Goal: Task Accomplishment & Management: Complete application form

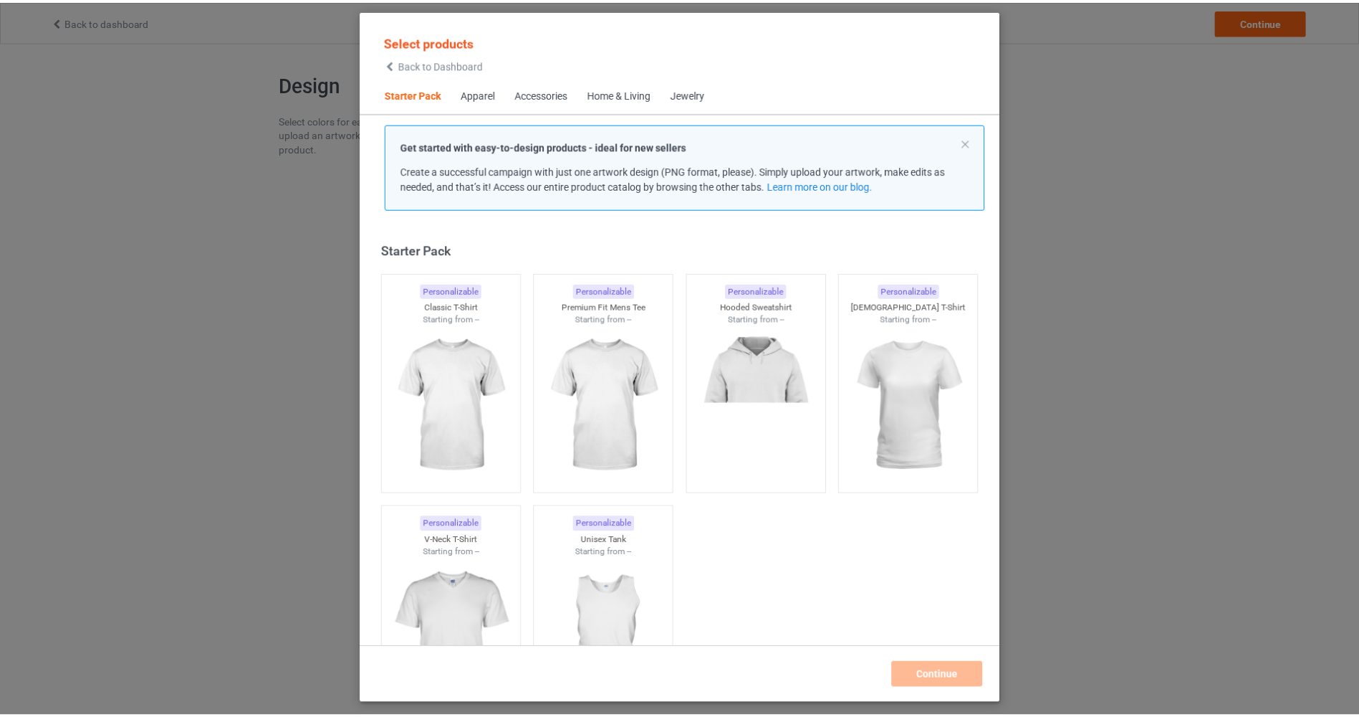
scroll to position [19, 0]
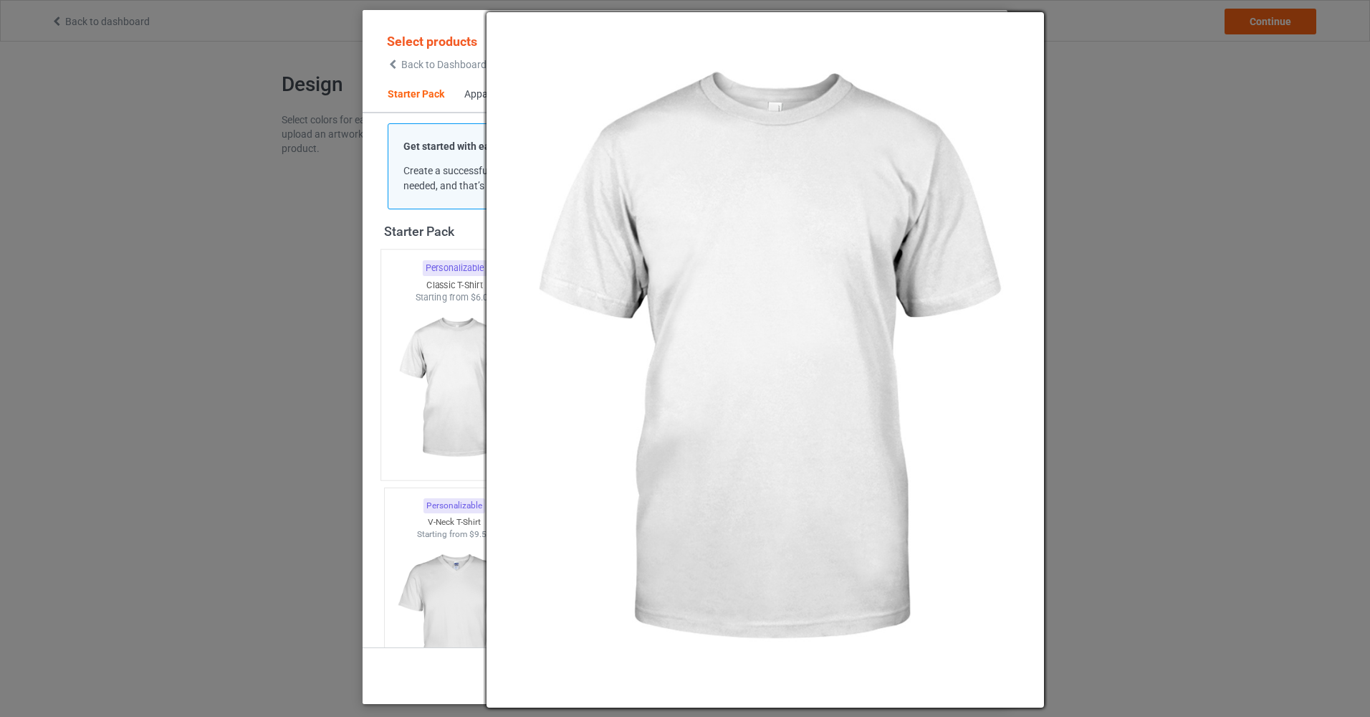
click at [469, 355] on img at bounding box center [454, 388] width 135 height 168
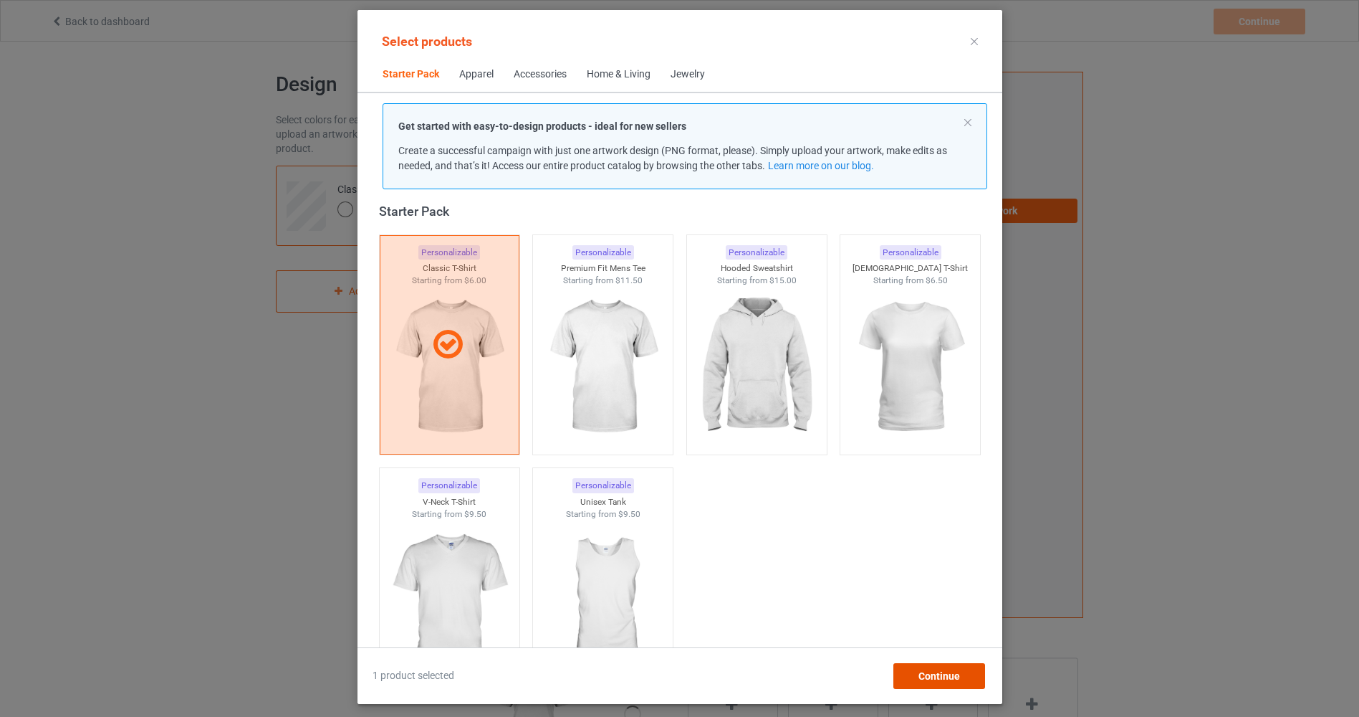
click at [914, 684] on div "Continue" at bounding box center [939, 676] width 92 height 26
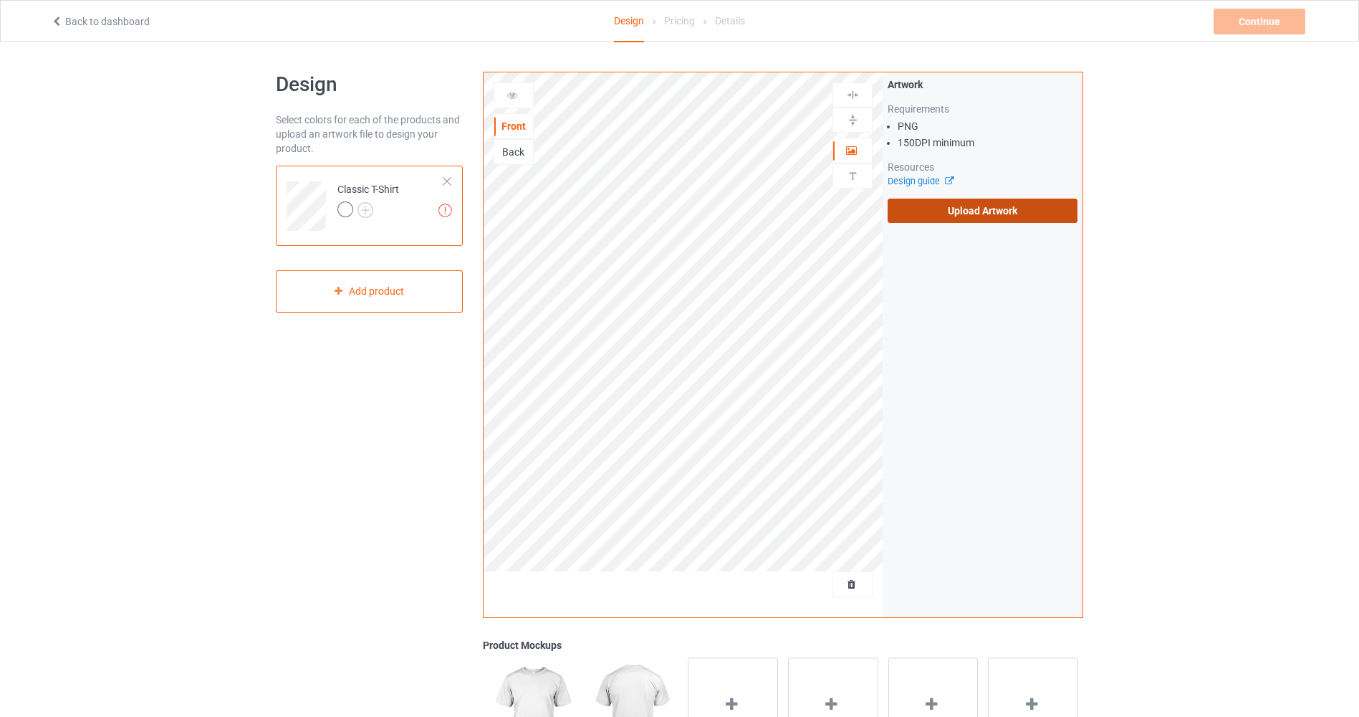
click at [977, 203] on label "Upload Artwork" at bounding box center [983, 210] width 190 height 24
click at [0, 0] on input "Upload Artwork" at bounding box center [0, 0] width 0 height 0
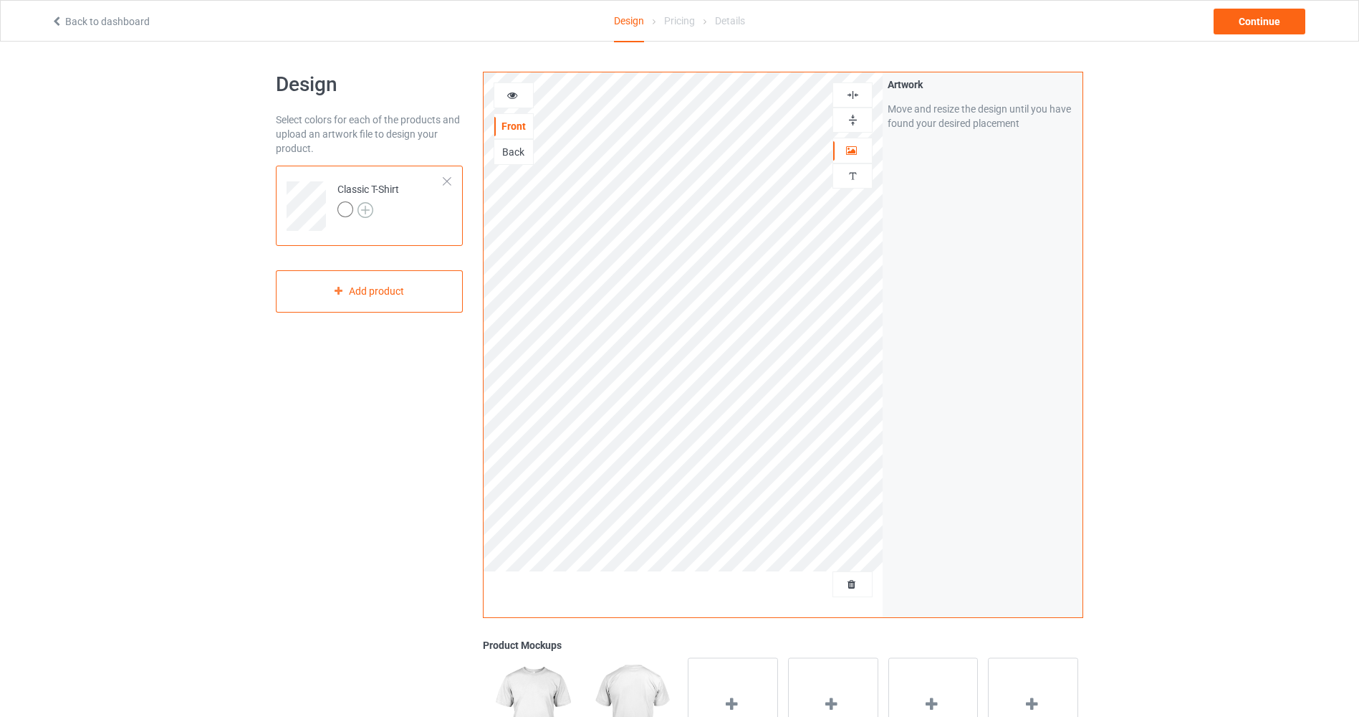
click at [365, 208] on img at bounding box center [366, 210] width 16 height 16
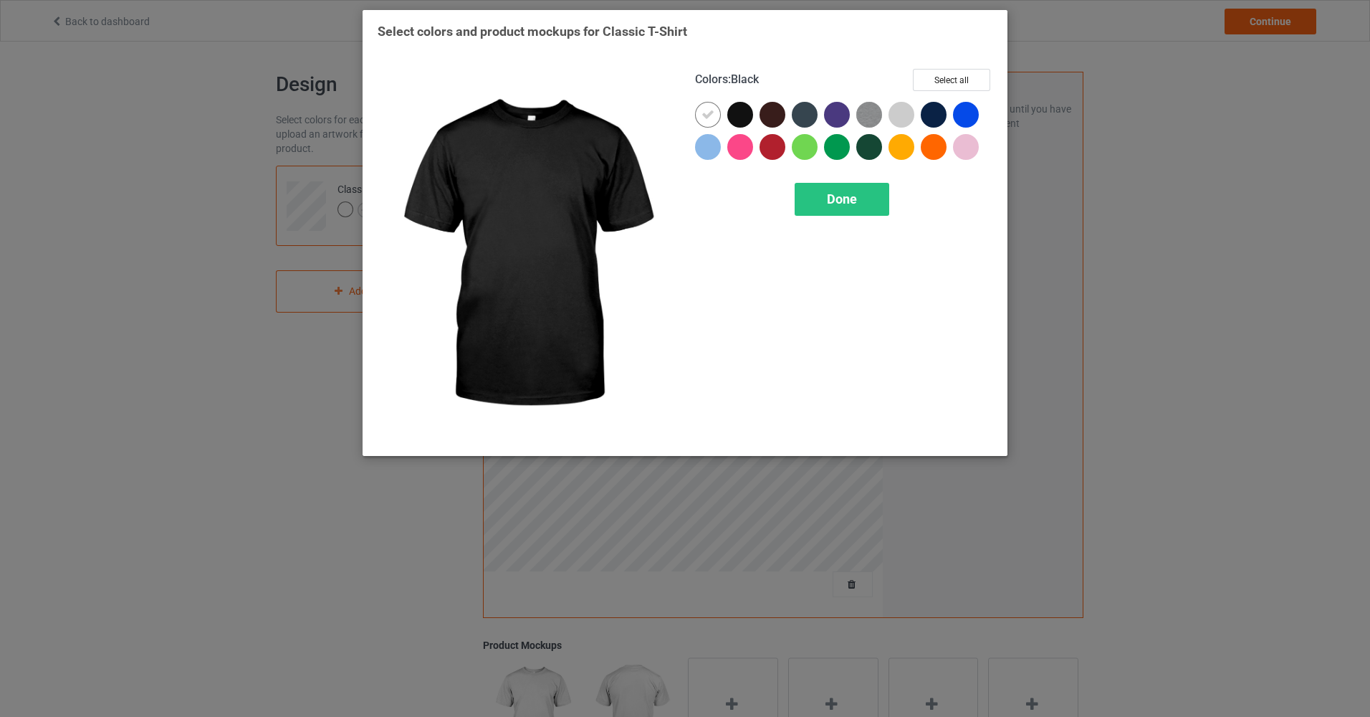
click at [739, 114] on div at bounding box center [740, 115] width 26 height 26
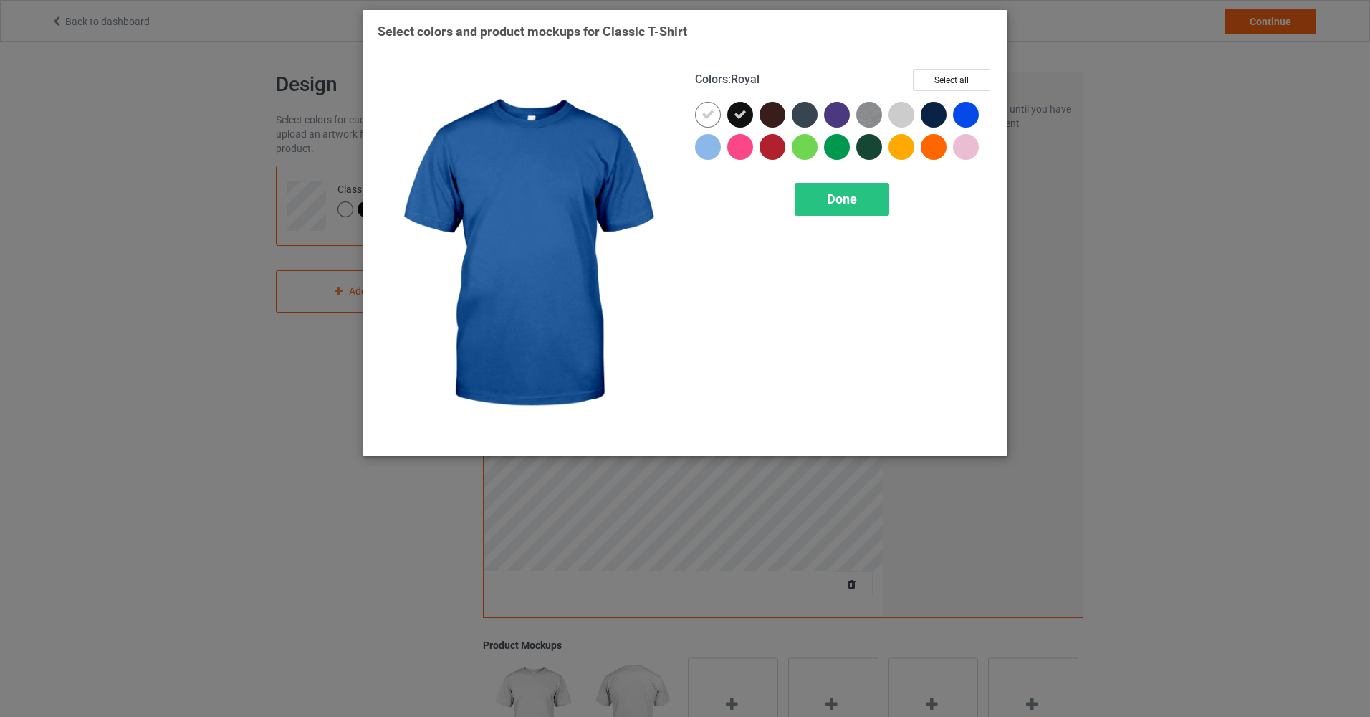
click at [971, 115] on div at bounding box center [966, 115] width 26 height 26
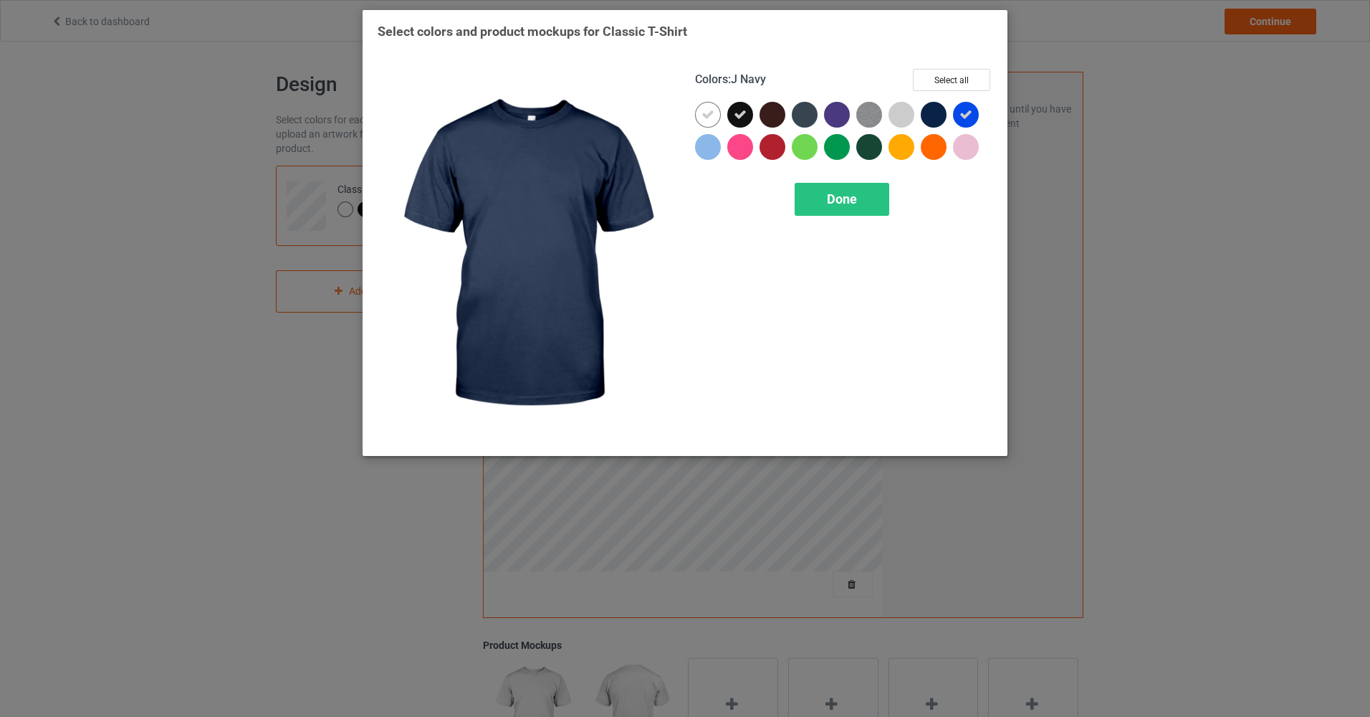
click at [934, 117] on div at bounding box center [934, 115] width 26 height 26
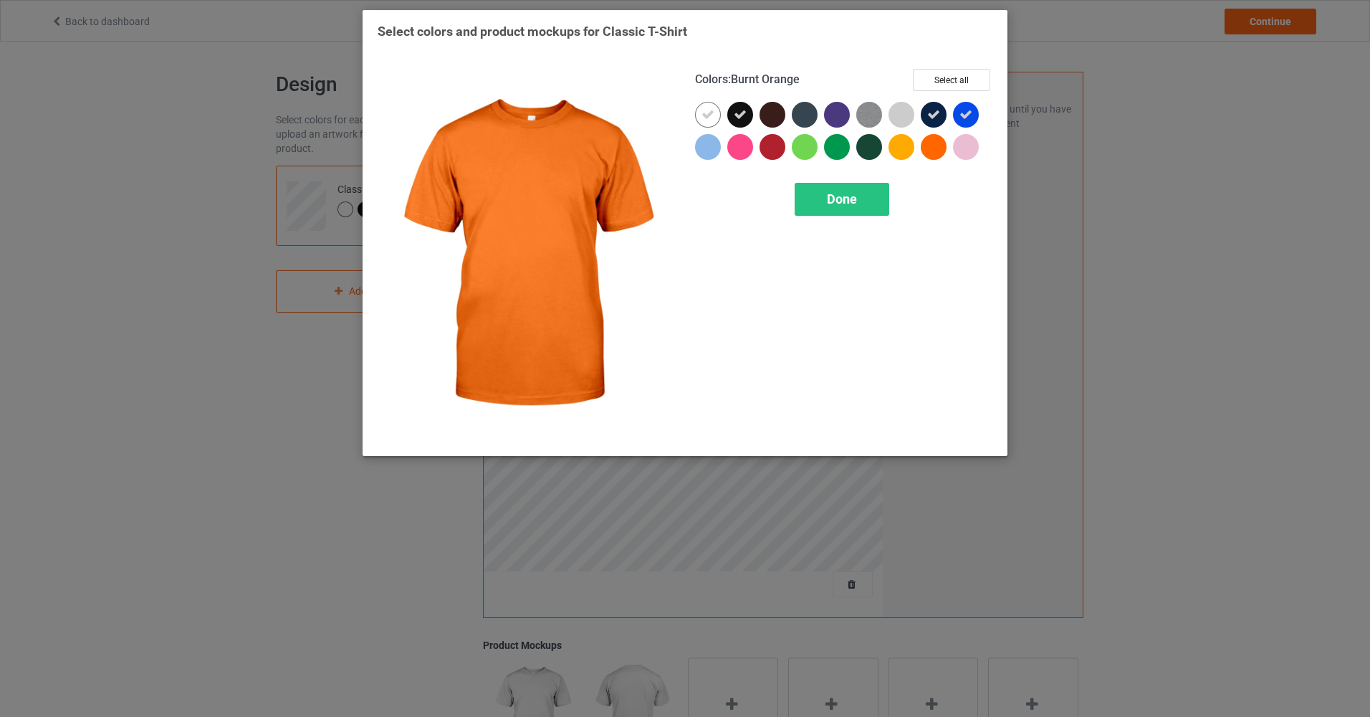
click at [927, 145] on div at bounding box center [934, 147] width 26 height 26
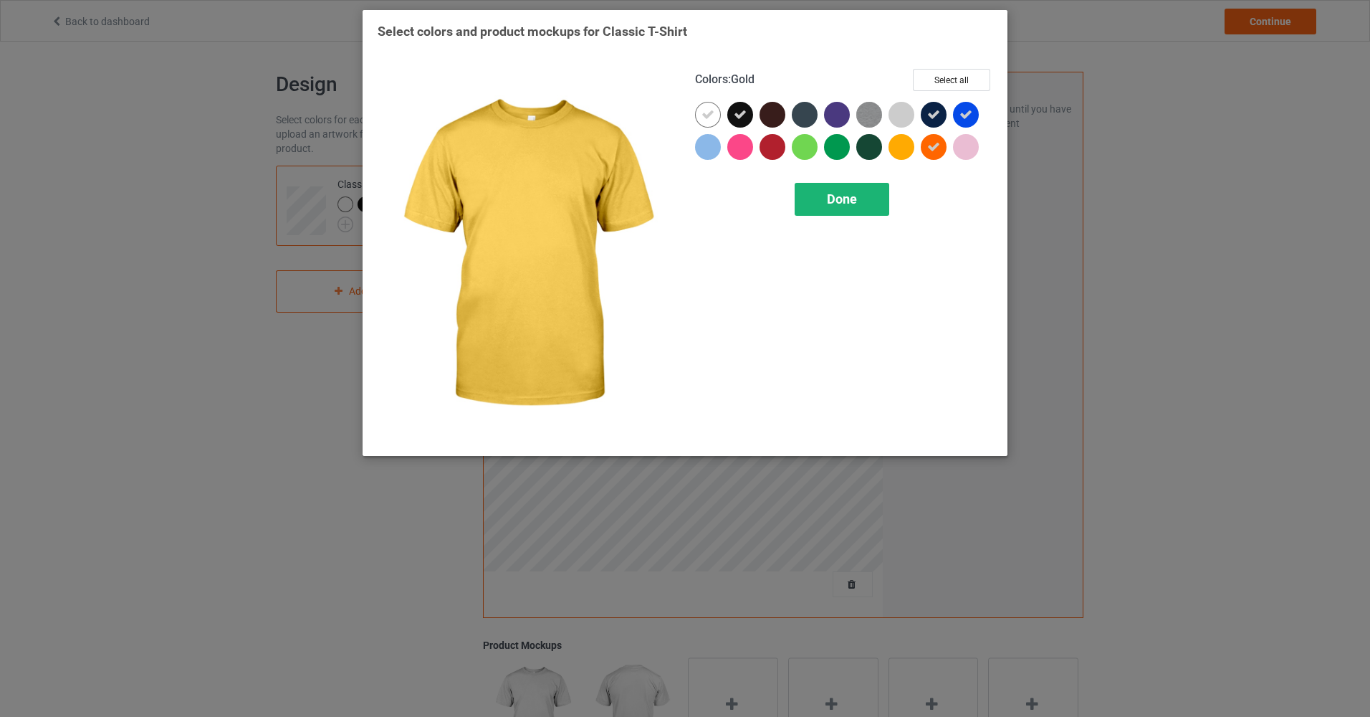
click at [877, 194] on div "Done" at bounding box center [842, 199] width 95 height 33
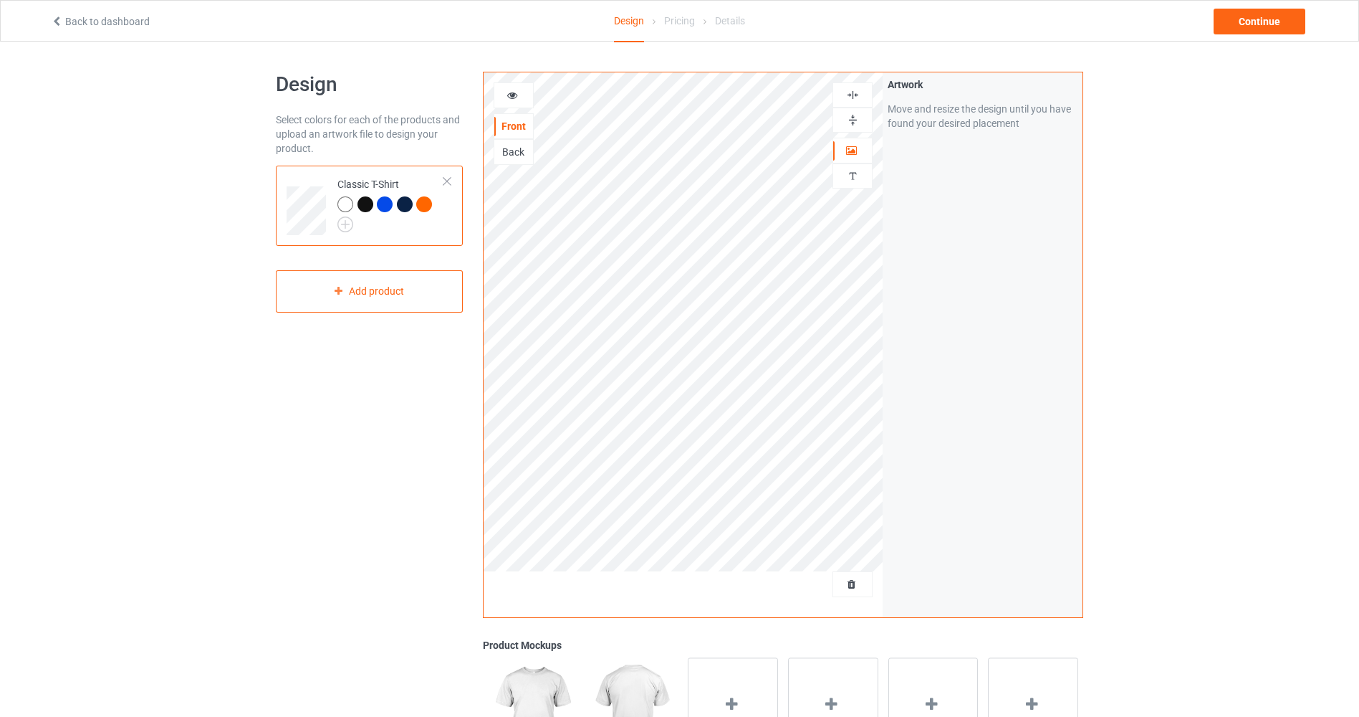
click at [1226, 267] on div "Design Select colors for each of the products and upload an artwork file to des…" at bounding box center [679, 485] width 1359 height 886
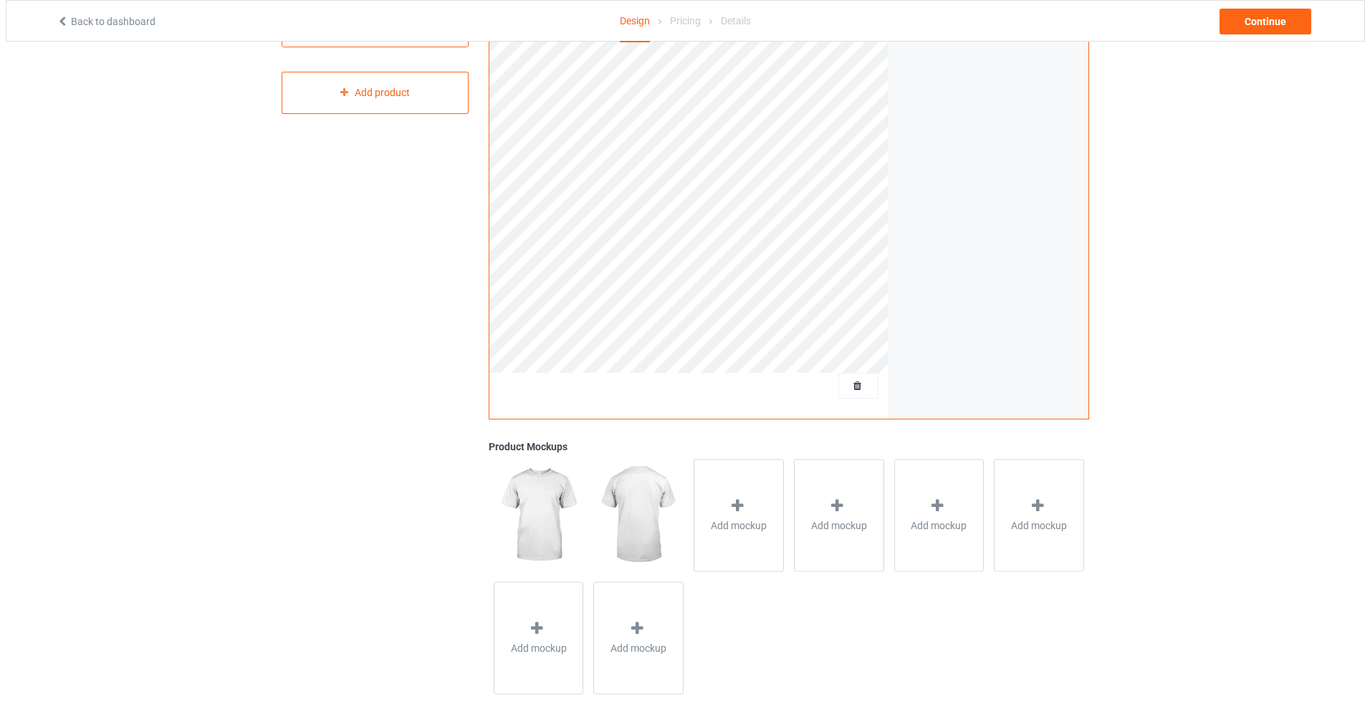
scroll to position [212, 0]
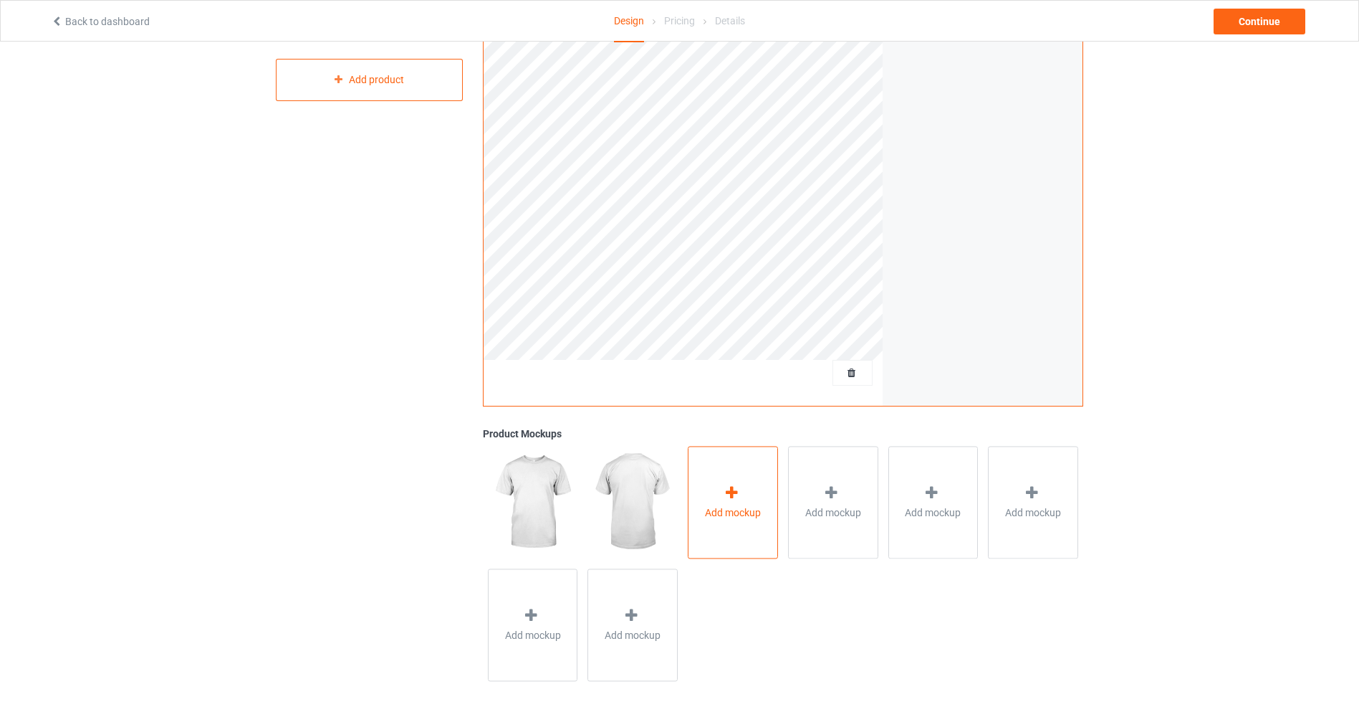
click at [722, 507] on span "Add mockup" at bounding box center [733, 512] width 56 height 14
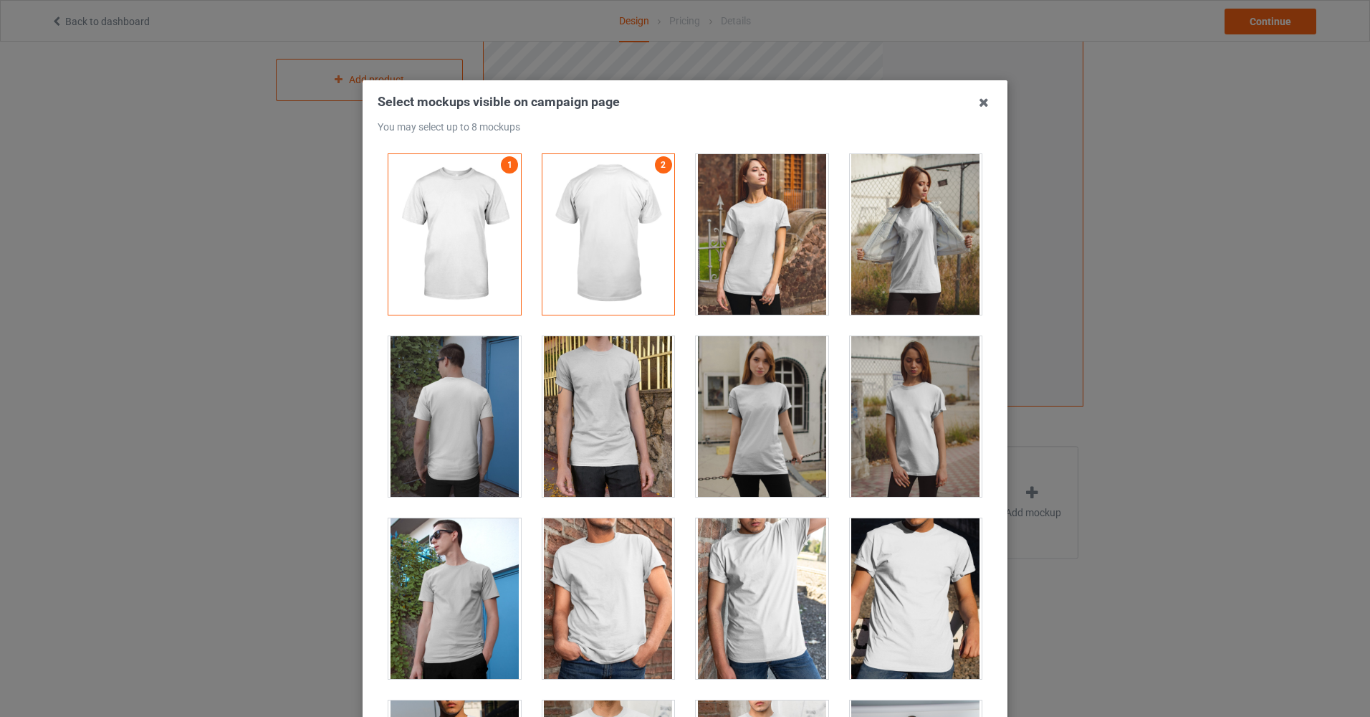
click at [593, 408] on div at bounding box center [608, 416] width 133 height 161
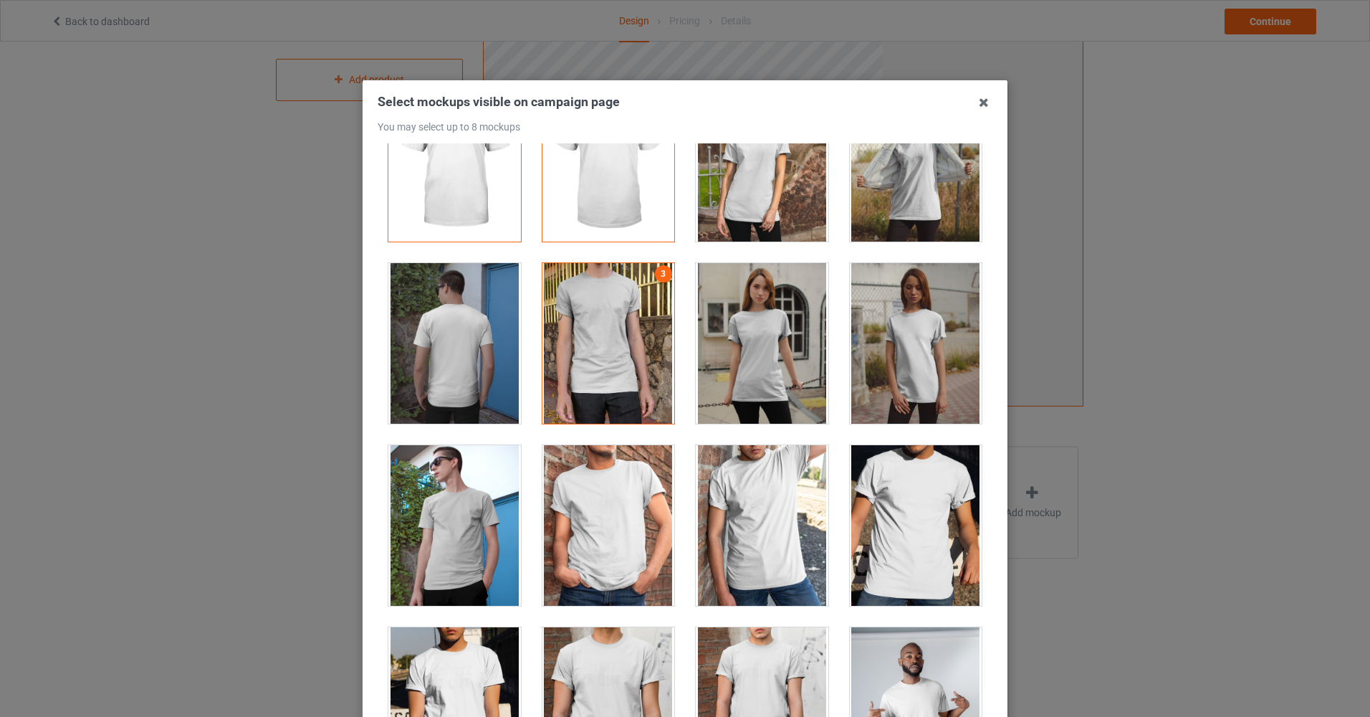
scroll to position [143, 0]
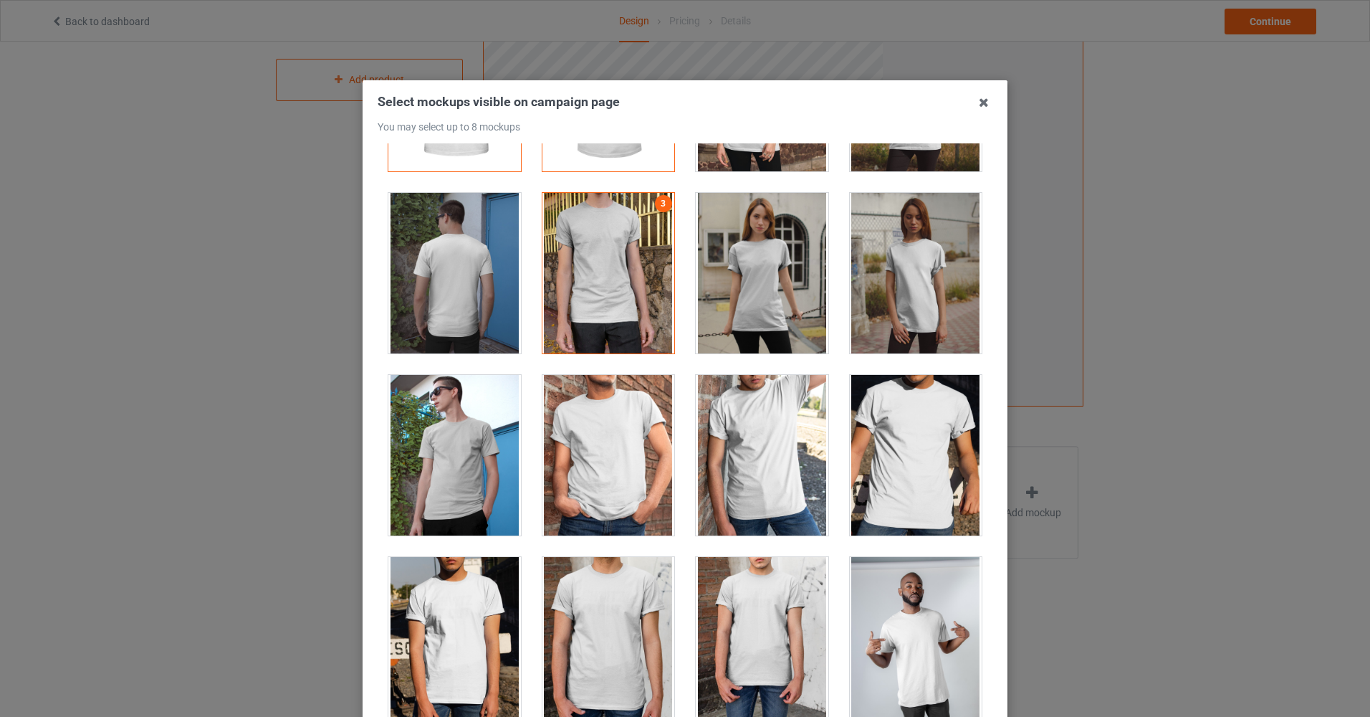
click at [894, 466] on div at bounding box center [916, 455] width 133 height 161
click at [589, 456] on div at bounding box center [608, 455] width 133 height 161
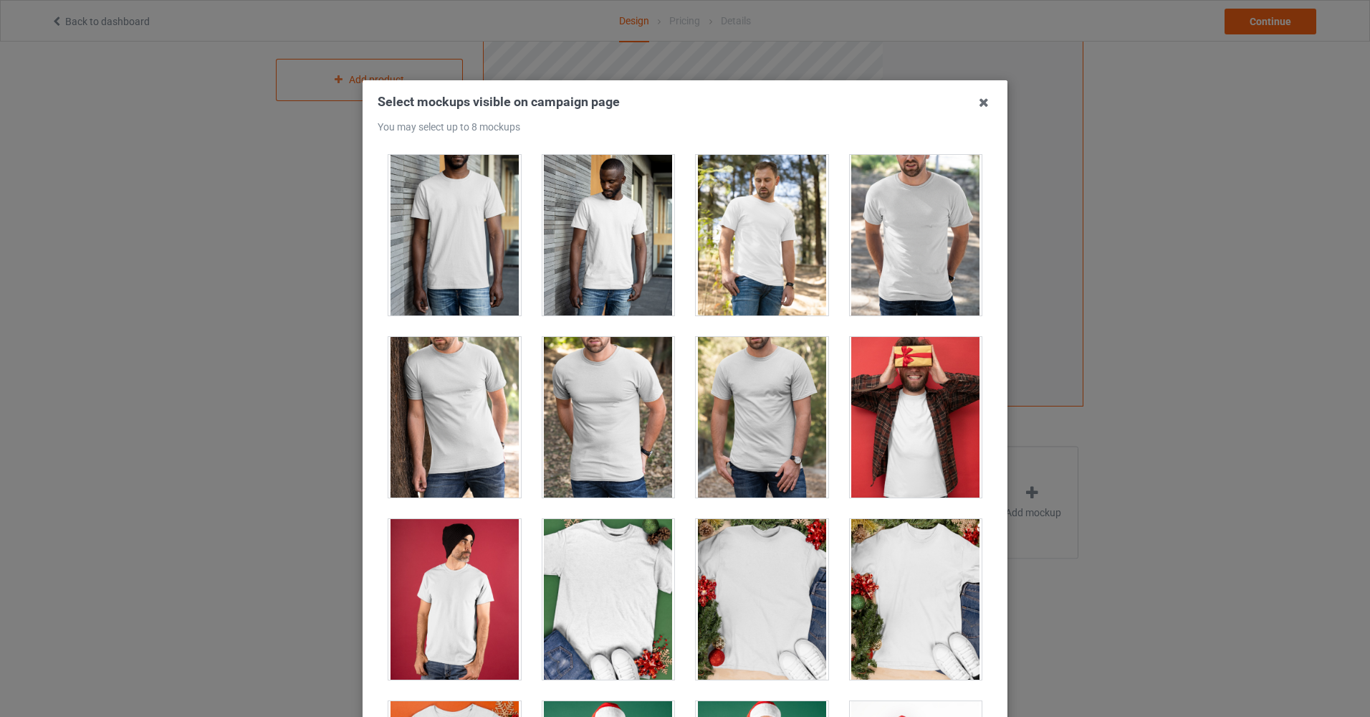
scroll to position [1648, 0]
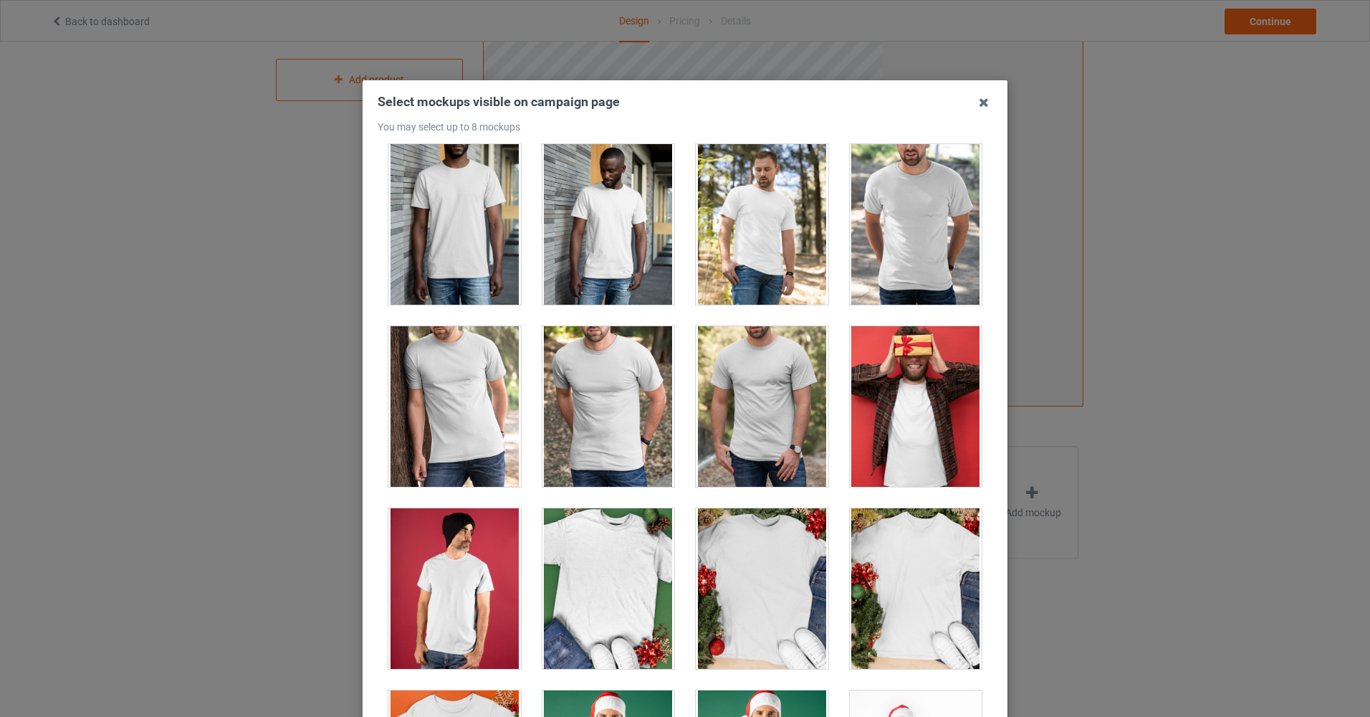
click at [896, 247] on div at bounding box center [916, 224] width 133 height 161
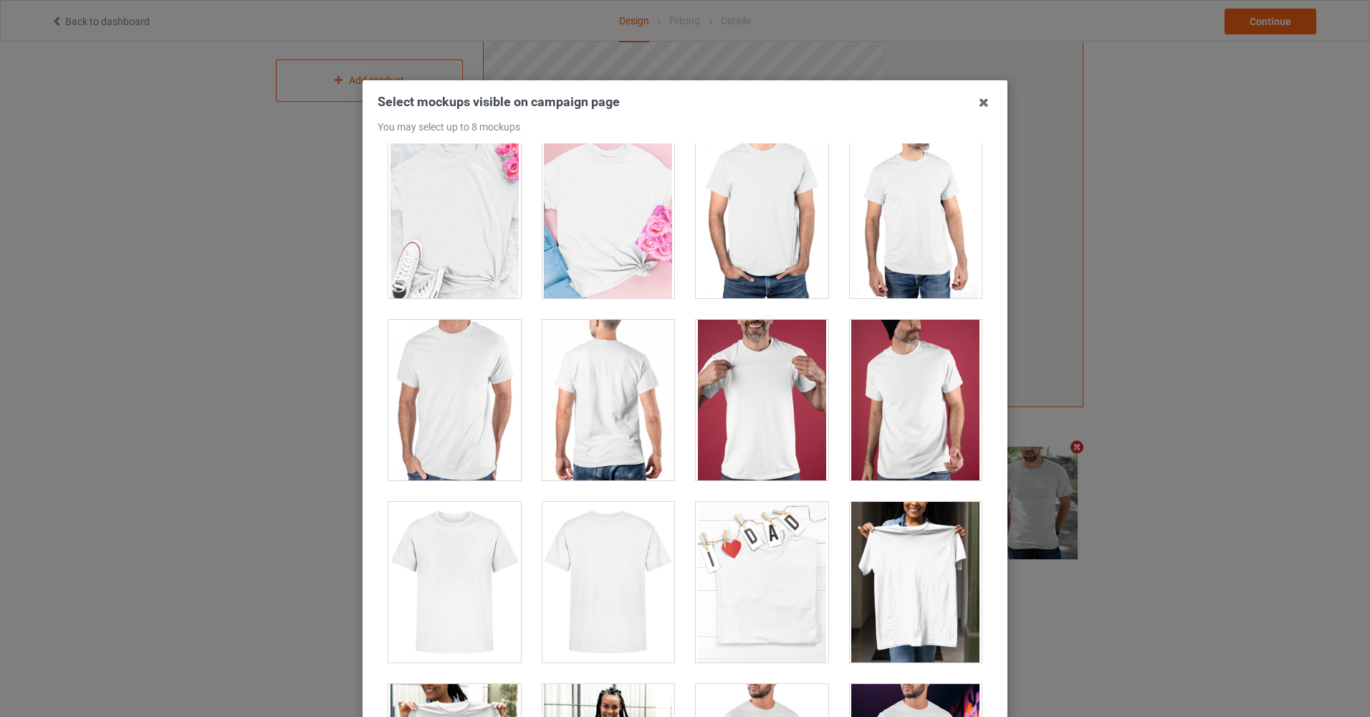
scroll to position [6162, 0]
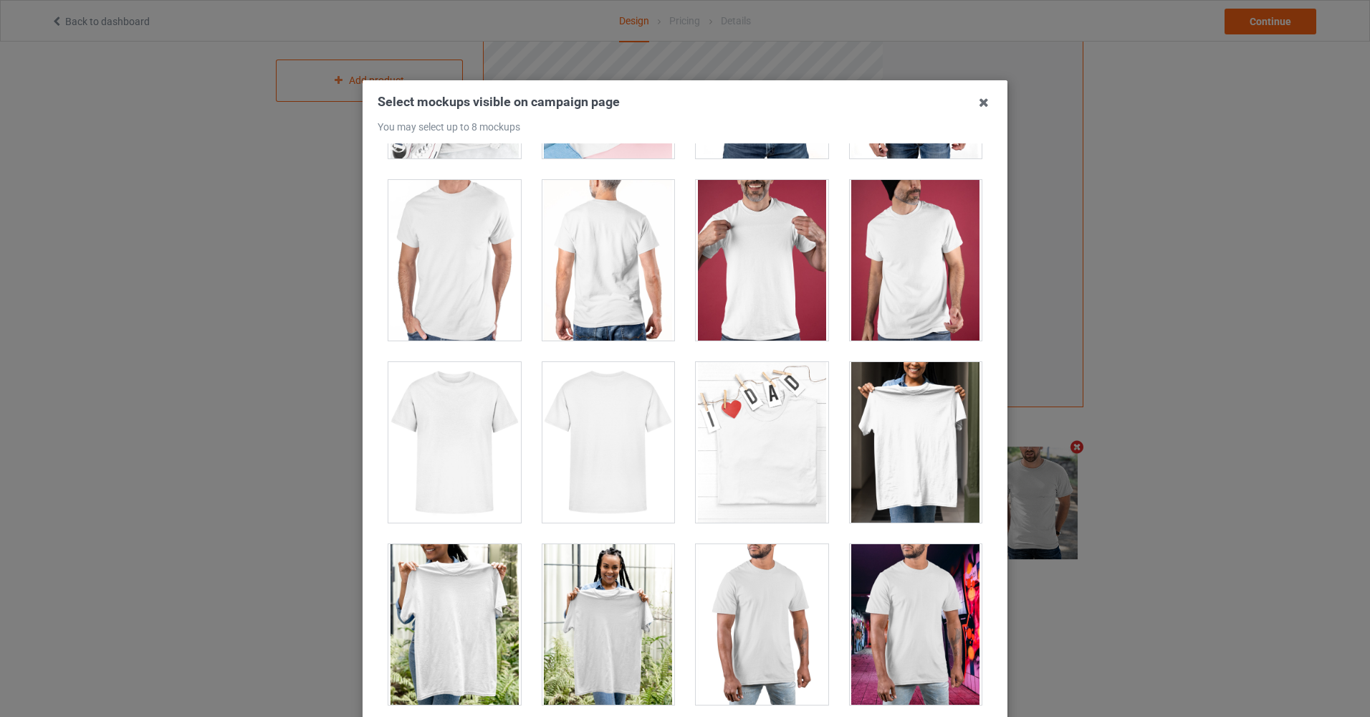
click at [758, 305] on div at bounding box center [762, 260] width 133 height 161
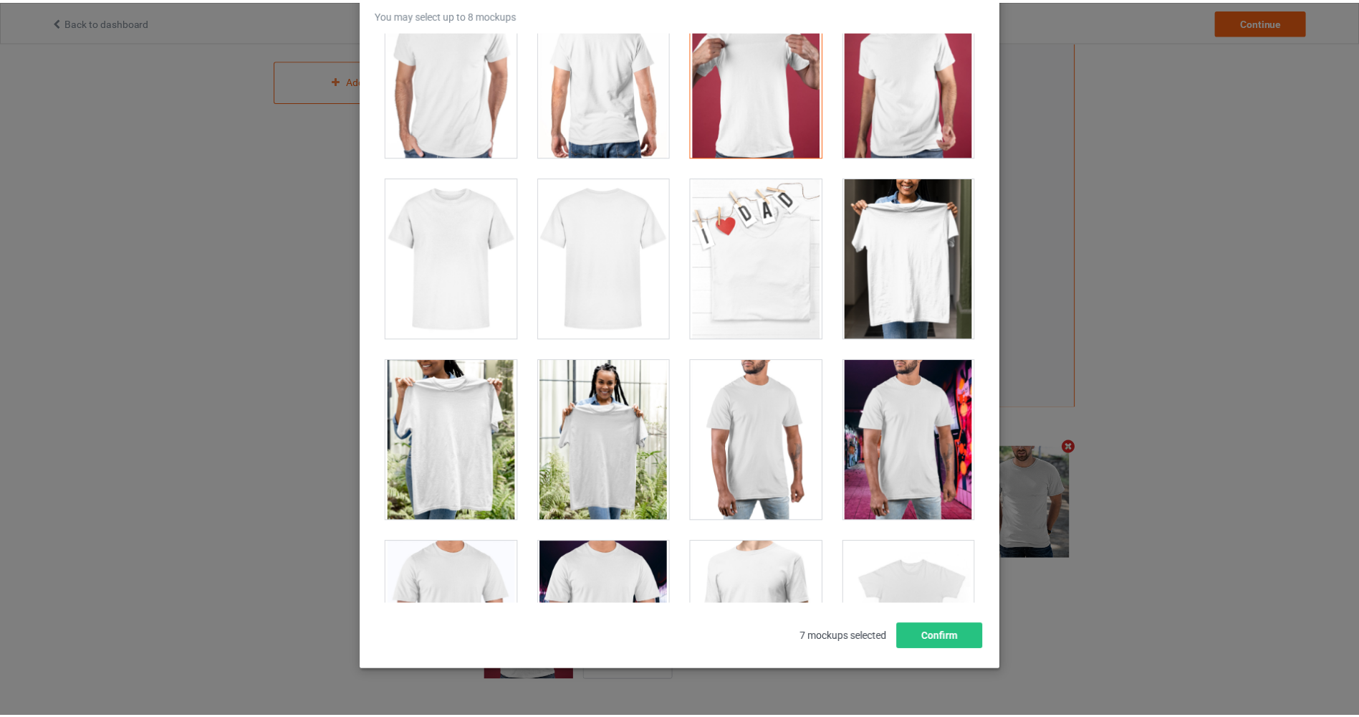
scroll to position [146, 0]
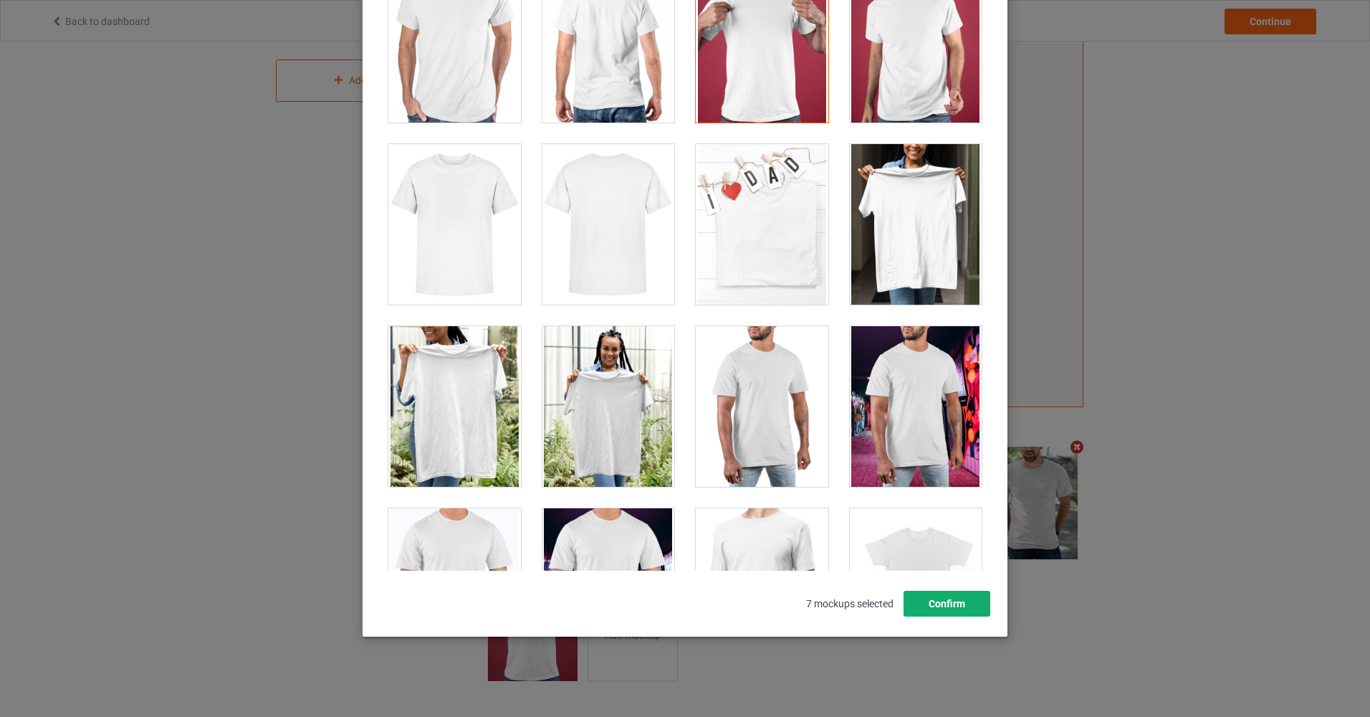
click at [947, 598] on button "Confirm" at bounding box center [947, 603] width 87 height 26
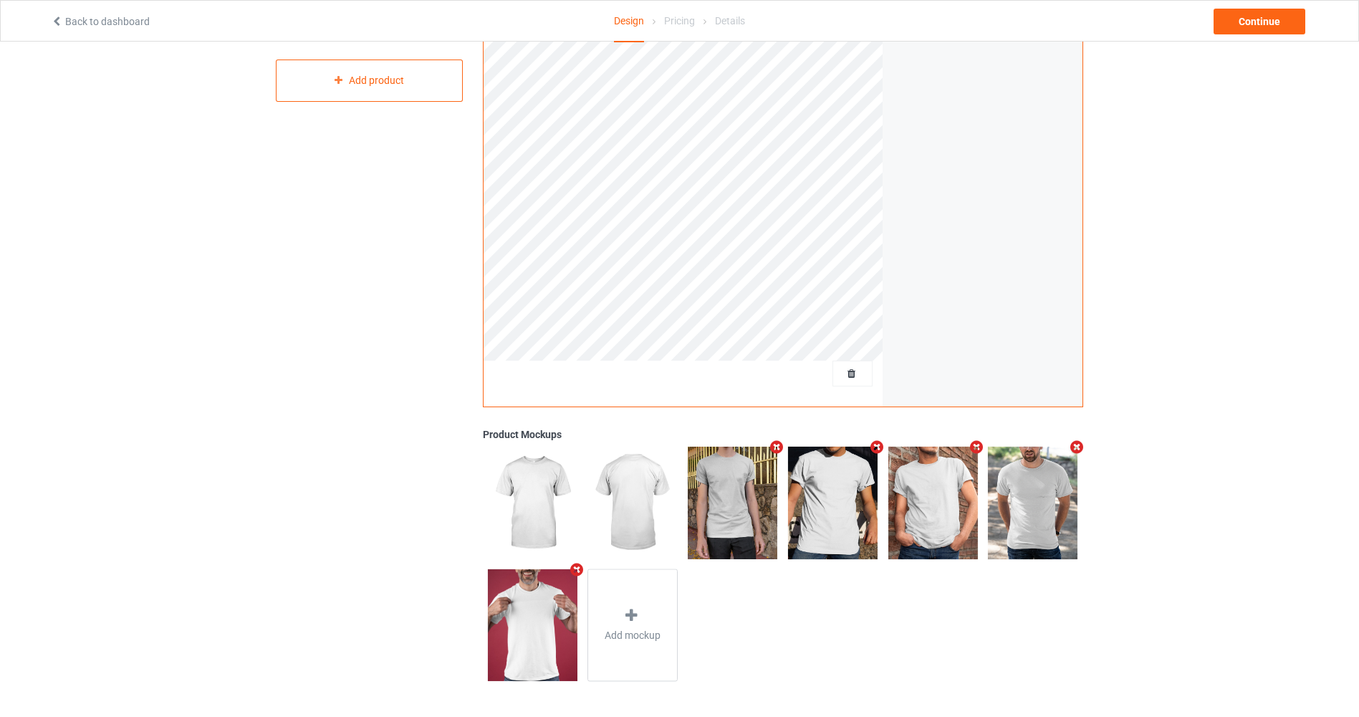
scroll to position [0, 0]
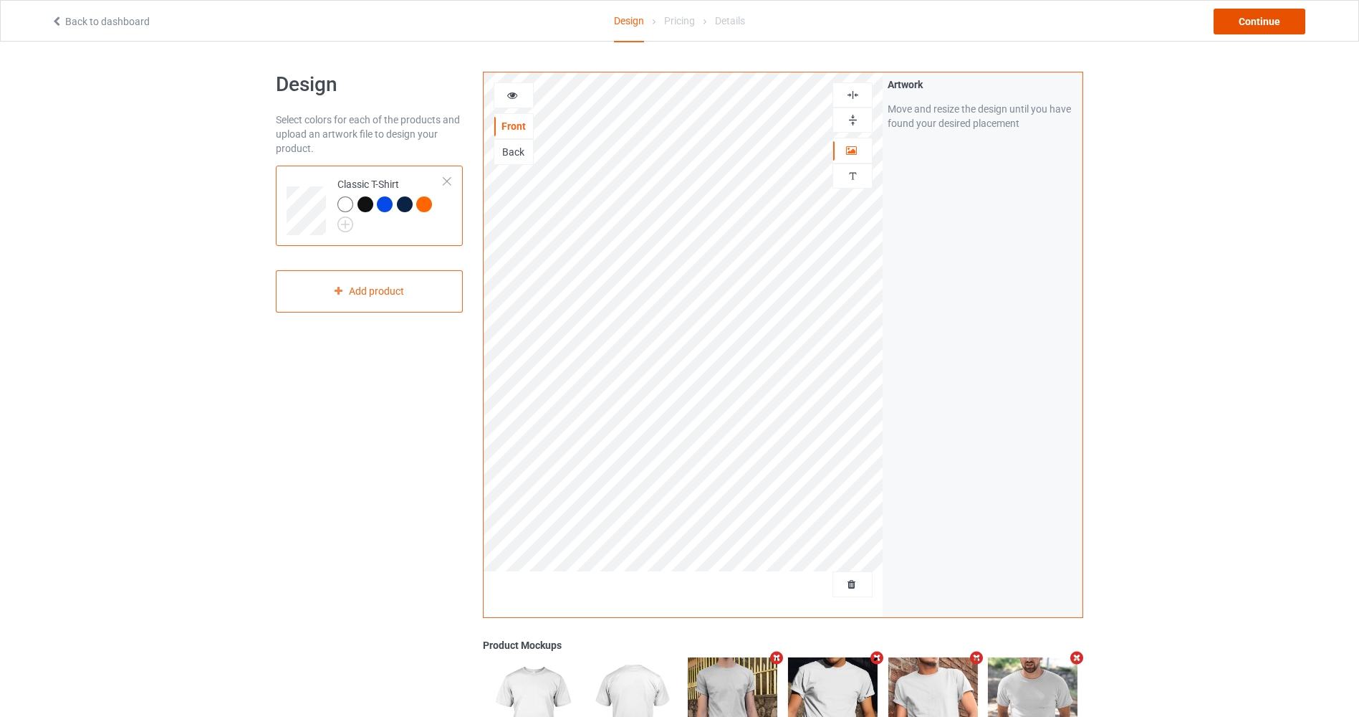
click at [1250, 27] on div "Continue" at bounding box center [1260, 22] width 92 height 26
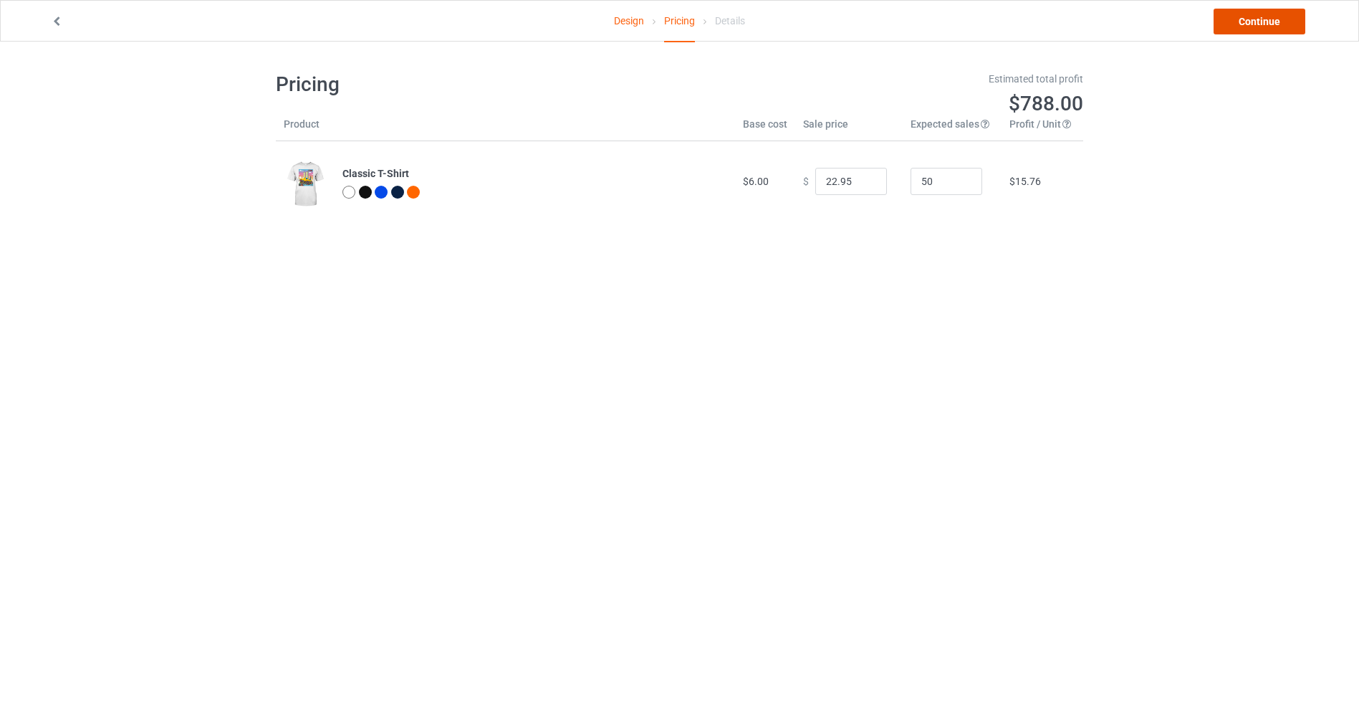
click at [1250, 24] on link "Continue" at bounding box center [1260, 22] width 92 height 26
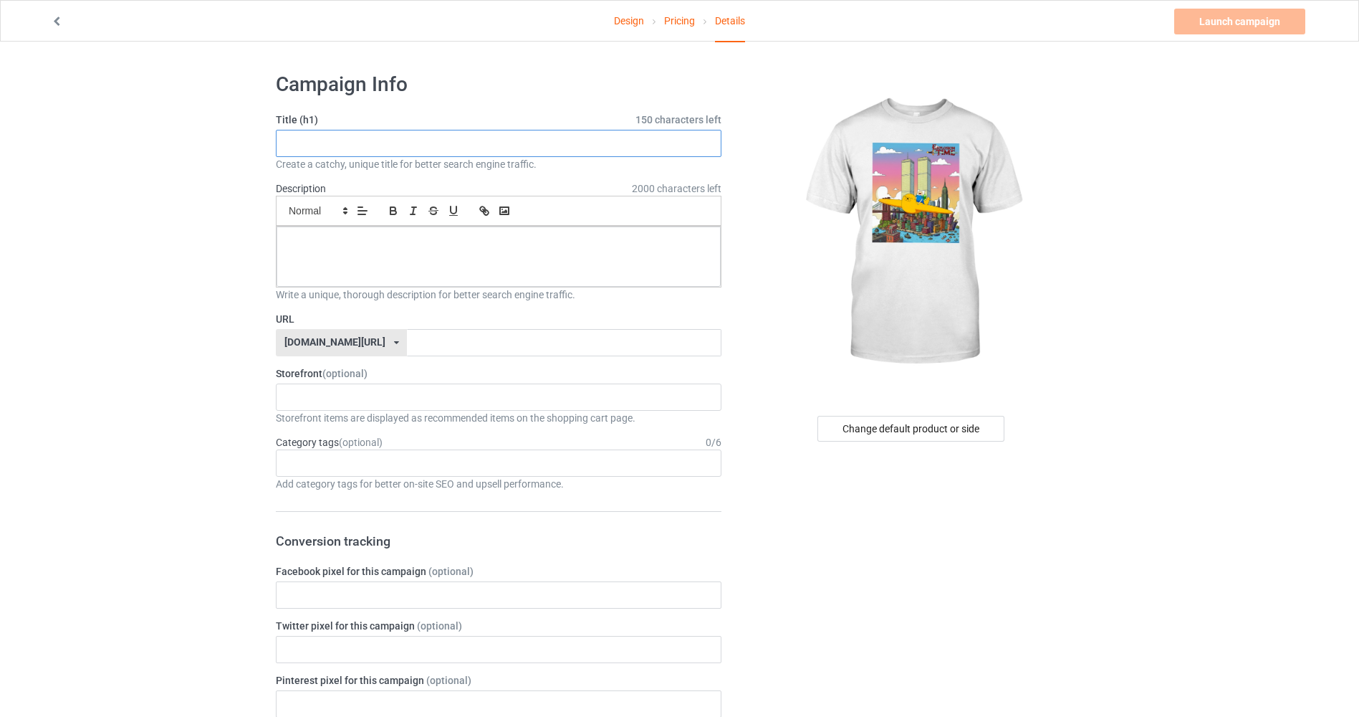
click at [474, 143] on input "text" at bounding box center [499, 143] width 446 height 27
type input "funny shirt"
click at [421, 262] on div at bounding box center [499, 256] width 444 height 60
click at [407, 337] on input "text" at bounding box center [564, 342] width 314 height 27
type input "funnyshirtdesignteezex"
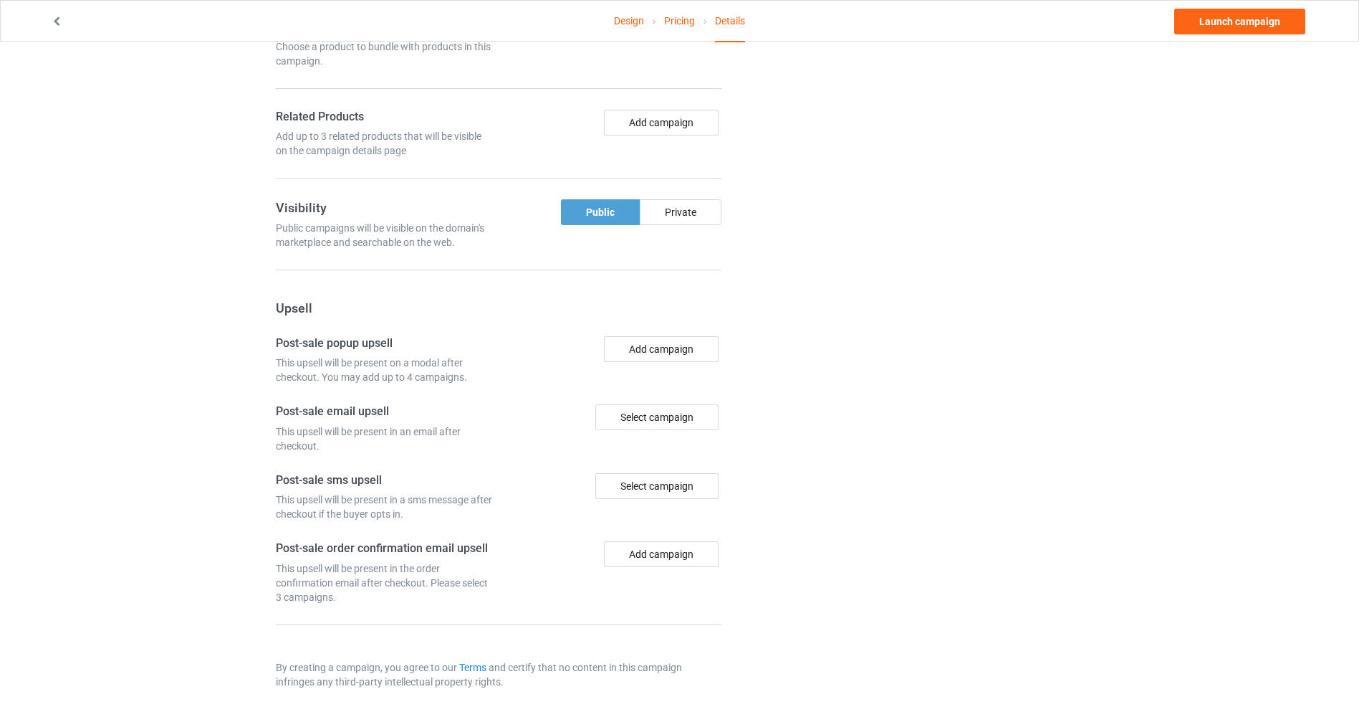
scroll to position [810, 0]
click at [660, 210] on div "Private" at bounding box center [681, 210] width 82 height 26
click at [1250, 25] on link "Launch campaign" at bounding box center [1239, 22] width 131 height 26
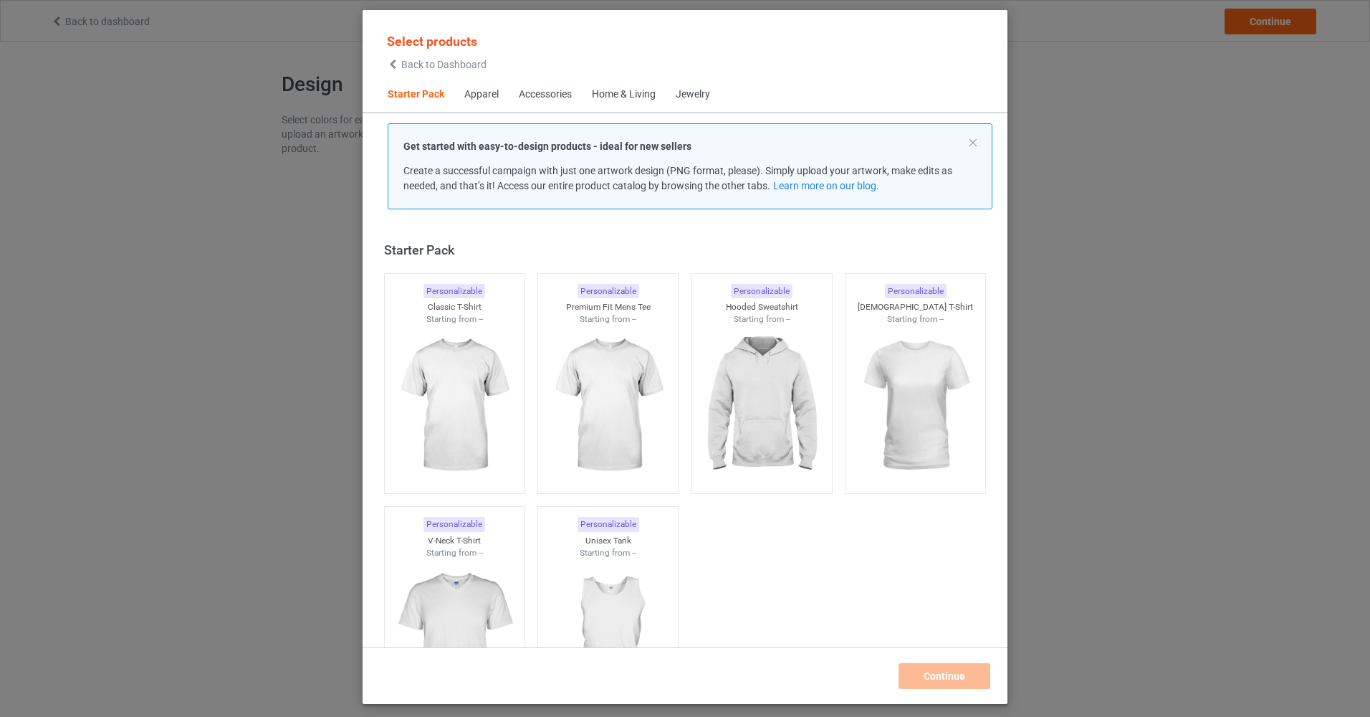
scroll to position [19, 0]
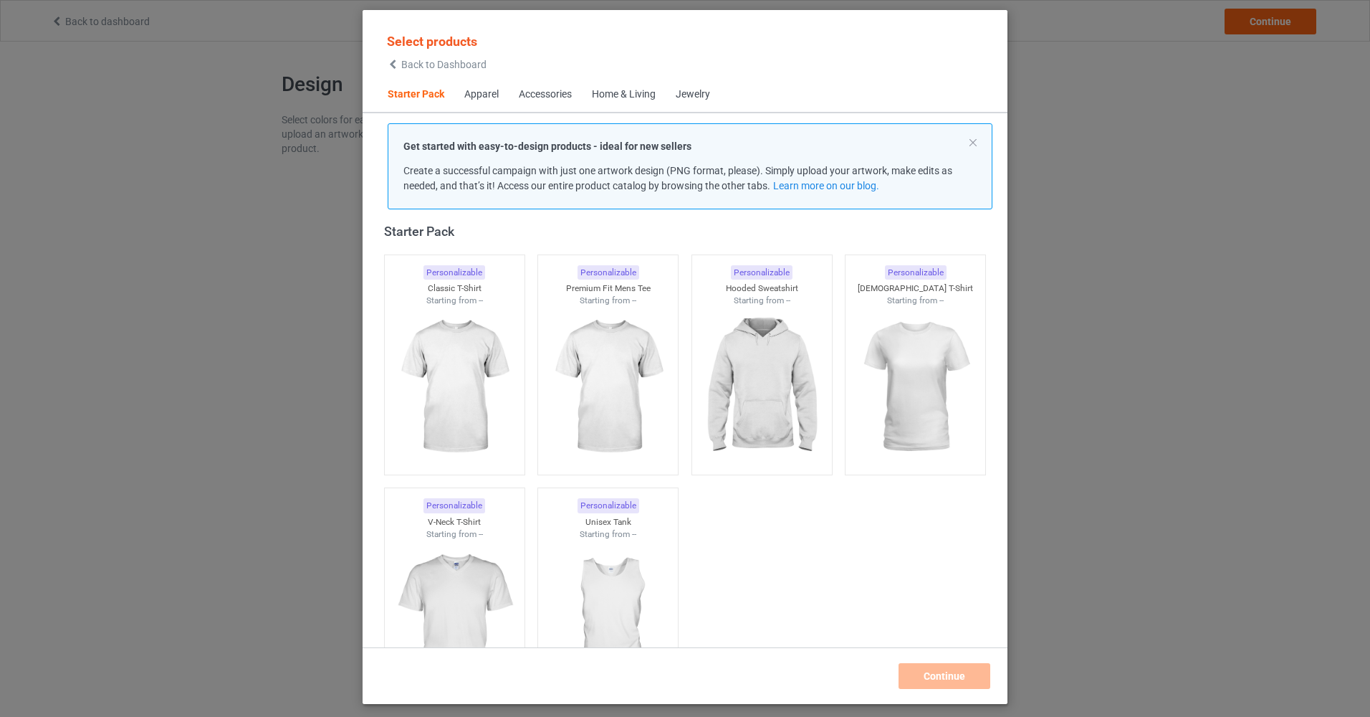
click at [79, 110] on div "Select products Back to Dashboard Starter Pack Apparel Accessories Home & Livin…" at bounding box center [685, 358] width 1370 height 717
click at [70, 14] on div "Select products Back to Dashboard Starter Pack Apparel Accessories Home & Livin…" at bounding box center [685, 358] width 1370 height 717
drag, startPoint x: 1187, startPoint y: 342, endPoint x: 977, endPoint y: 195, distance: 256.8
click at [1174, 332] on div "Select products Back to Dashboard Starter Pack Apparel Accessories Home & Livin…" at bounding box center [685, 358] width 1370 height 717
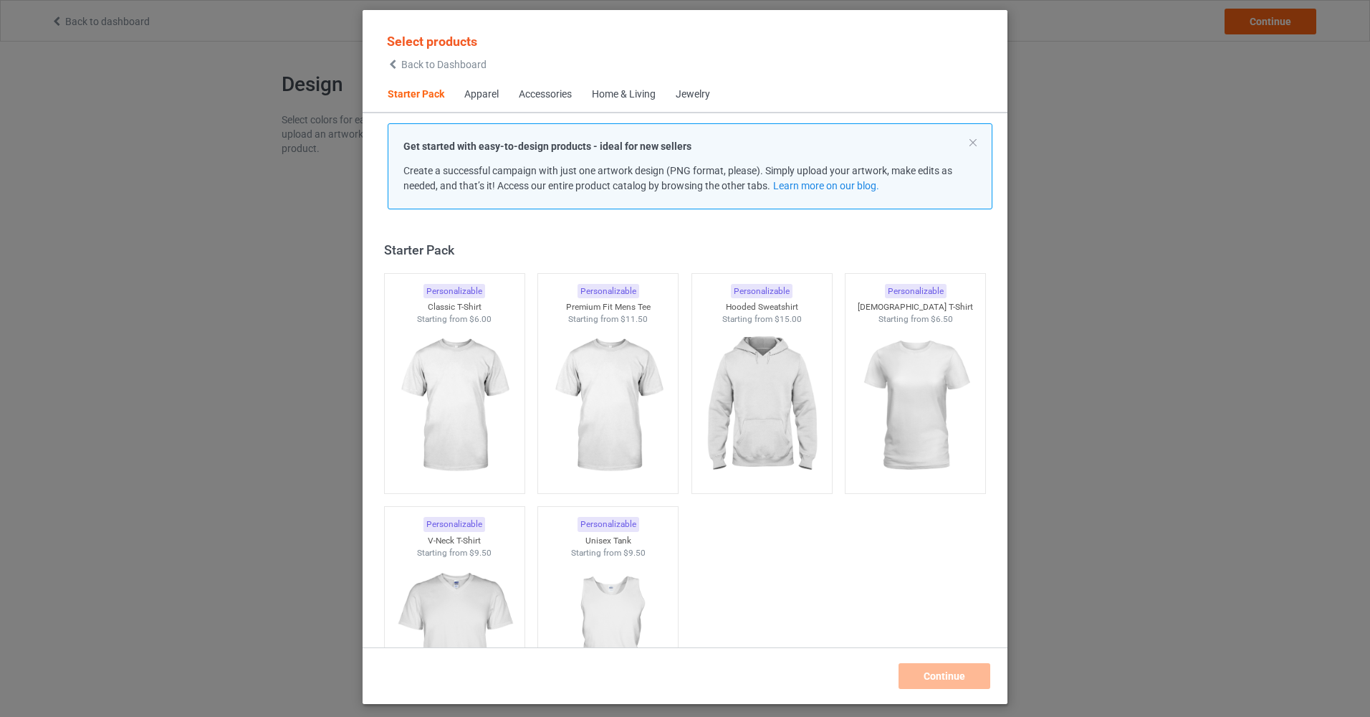
scroll to position [19, 0]
